Goal: Complete application form

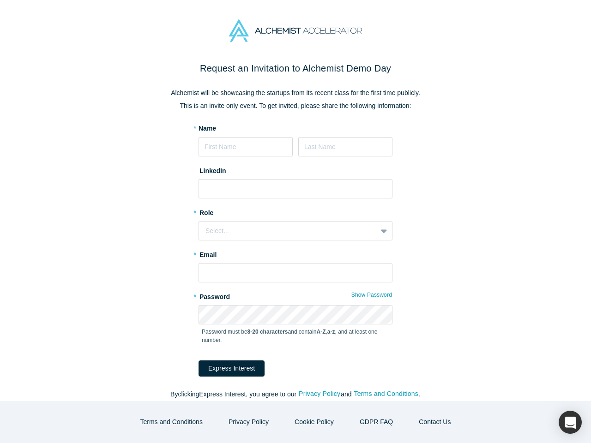
click at [296, 222] on div "Select..." at bounding box center [296, 230] width 194 height 19
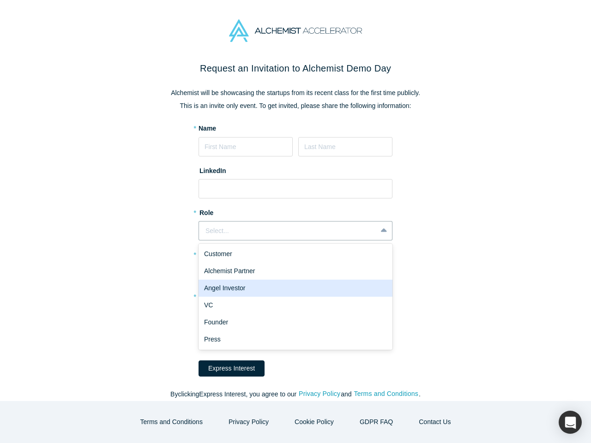
click at [369, 295] on div "Angel Investor" at bounding box center [296, 288] width 194 height 17
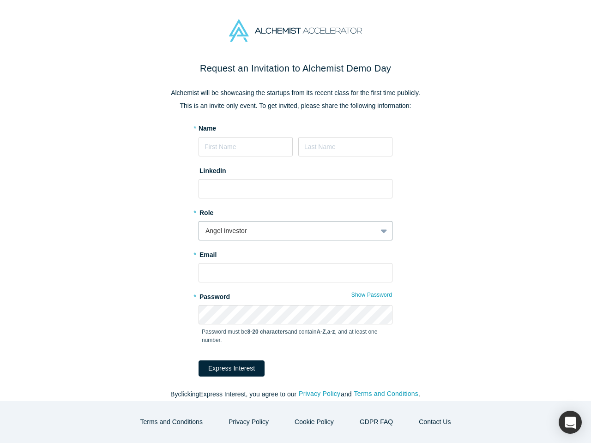
click at [225, 369] on button "Express Interest" at bounding box center [232, 369] width 66 height 16
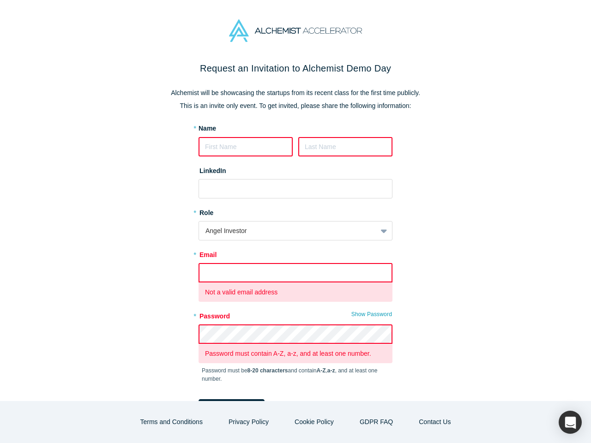
click at [316, 394] on form "* Name LinkedIn * Role Angel Investor * Email Not a valid email address * Passw…" at bounding box center [296, 270] width 194 height 292
click at [383, 394] on form "* Name LinkedIn * Role Angel Investor * Email Not a valid email address * Passw…" at bounding box center [296, 270] width 194 height 292
click at [179, 422] on button "Terms and Conditions" at bounding box center [172, 422] width 82 height 16
click at [252, 422] on p "Most of the modern day interactive web sites use cookies to enable us to retrie…" at bounding box center [296, 412] width 220 height 39
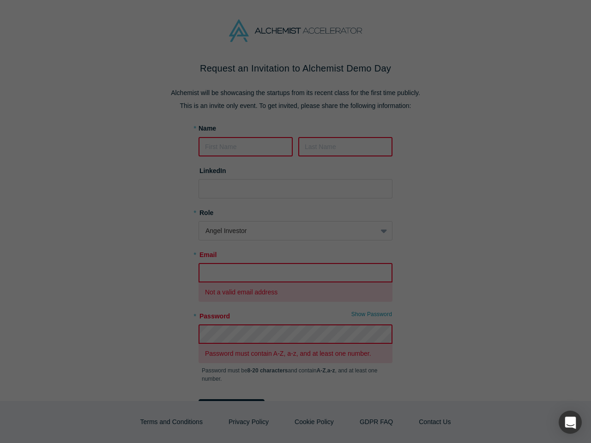
click at [313, 422] on p "Most of the modern day interactive web sites use cookies to enable us to retrie…" at bounding box center [296, 412] width 220 height 39
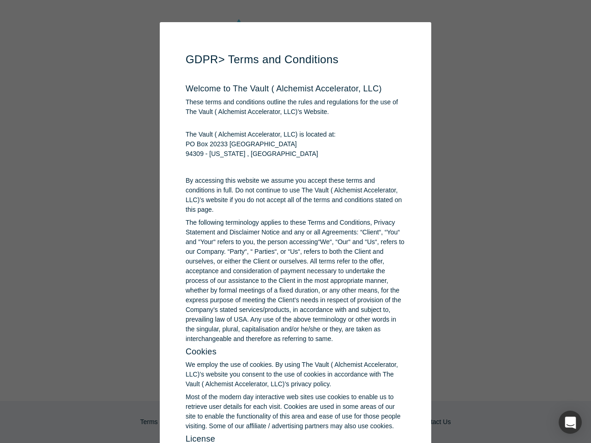
click at [570, 423] on div "button" at bounding box center [570, 422] width 23 height 23
